Goal: Transaction & Acquisition: Purchase product/service

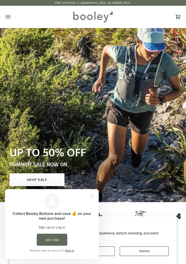
click at [95, 193] on button "Close prompt" at bounding box center [92, 195] width 9 height 9
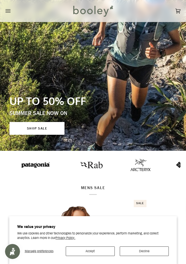
scroll to position [67, 0]
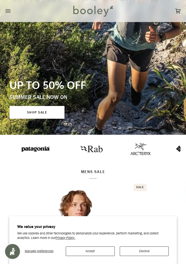
click at [104, 256] on button "Accept" at bounding box center [90, 251] width 49 height 10
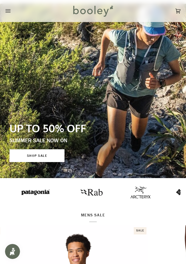
scroll to position [0, 0]
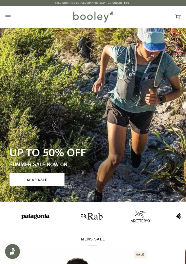
click at [10, 15] on icon "Open menu" at bounding box center [8, 16] width 5 height 3
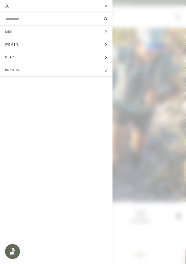
click at [112, 57] on button "Gear Expand menu" at bounding box center [56, 57] width 113 height 13
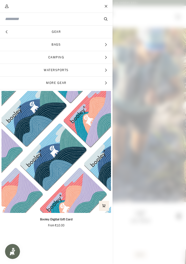
click at [113, 82] on span "Main menu" at bounding box center [93, 132] width 186 height 264
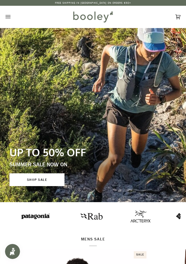
click at [7, 14] on icon "Open menu" at bounding box center [8, 17] width 5 height 8
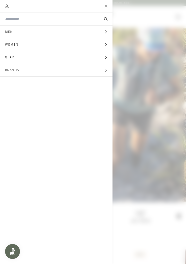
click at [79, 19] on input "Search our store" at bounding box center [48, 19] width 86 height 6
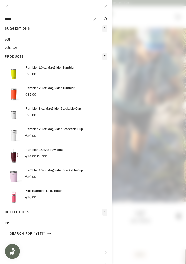
type input "****"
click at [106, 19] on button "Search" at bounding box center [106, 19] width 14 height 5
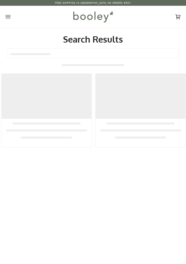
type input "****"
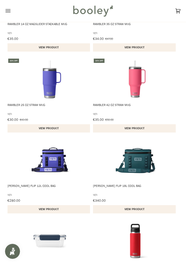
scroll to position [162, 0]
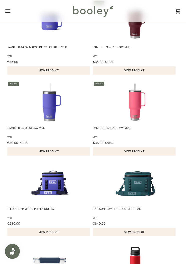
click at [121, 101] on img "Rambler 42 oz Straw Mug" at bounding box center [135, 102] width 43 height 43
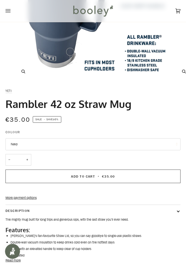
scroll to position [139, 0]
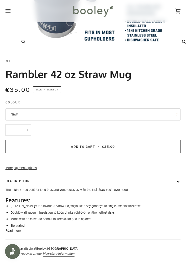
click at [20, 114] on button "Navy" at bounding box center [93, 114] width 175 height 12
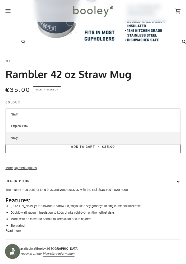
click at [15, 136] on span "Navy" at bounding box center [14, 138] width 7 height 5
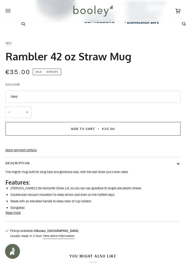
scroll to position [158, 0]
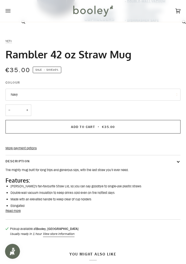
click at [6, 142] on shop-pay-wallet-button at bounding box center [6, 139] width 1 height 5
